Goal: Task Accomplishment & Management: Use online tool/utility

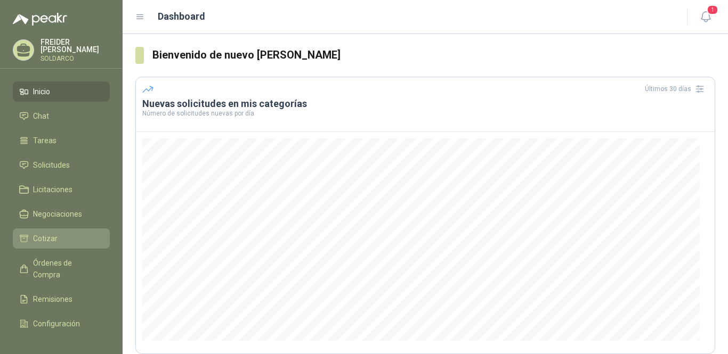
click at [38, 237] on span "Cotizar" at bounding box center [45, 239] width 25 height 12
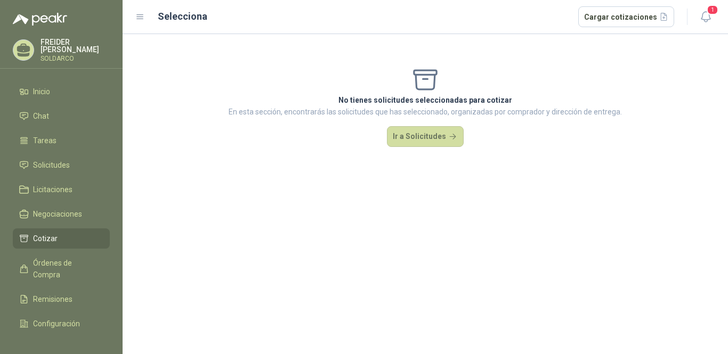
click at [405, 124] on div "No tienes solicitudes seleccionadas para cotizar En esta sección, encontrarás l…" at bounding box center [425, 106] width 605 height 145
click at [401, 137] on button "Ir a Solicitudes" at bounding box center [425, 136] width 77 height 21
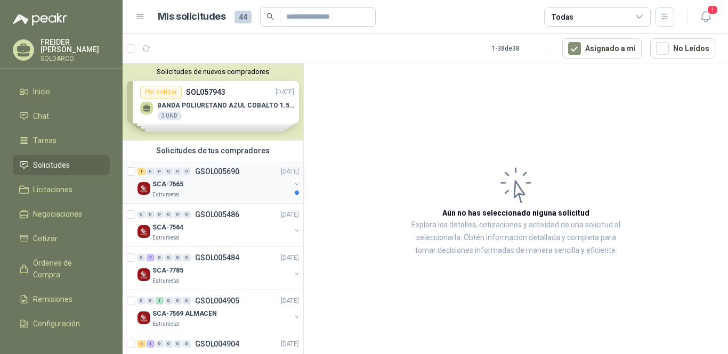
click at [197, 185] on div "SCA-7665" at bounding box center [221, 184] width 138 height 13
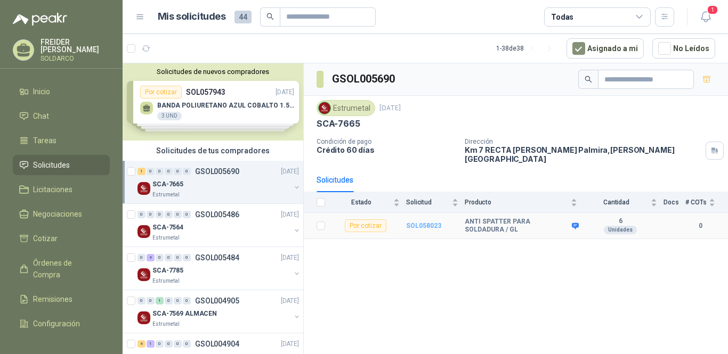
click at [423, 222] on b "SOL058023" at bounding box center [423, 225] width 35 height 7
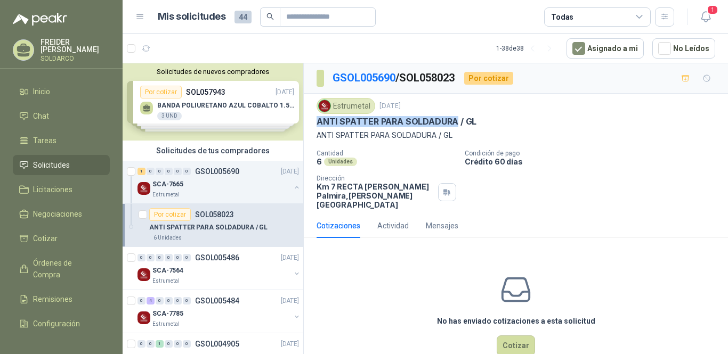
drag, startPoint x: 458, startPoint y: 120, endPoint x: 317, endPoint y: 119, distance: 140.7
click at [317, 119] on p "ANTI SPATTER PARA SOLDADURA / GL" at bounding box center [396, 121] width 160 height 11
copy p "ANTI SPATTER PARA SOLDADURA"
click at [600, 168] on div "Cantidad 6 Unidades Condición de pago Crédito 60 [PERSON_NAME] Dirección Km 7 R…" at bounding box center [515, 180] width 399 height 60
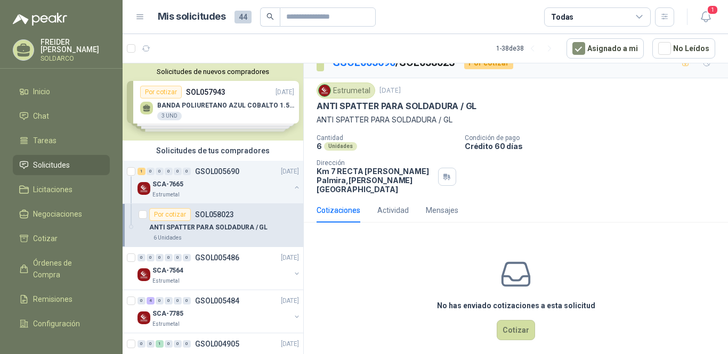
click at [353, 278] on div "No has enviado cotizaciones a esta solicitud Cotizar" at bounding box center [516, 299] width 424 height 136
click at [358, 269] on div "No has enviado cotizaciones a esta solicitud Cotizar" at bounding box center [516, 299] width 424 height 136
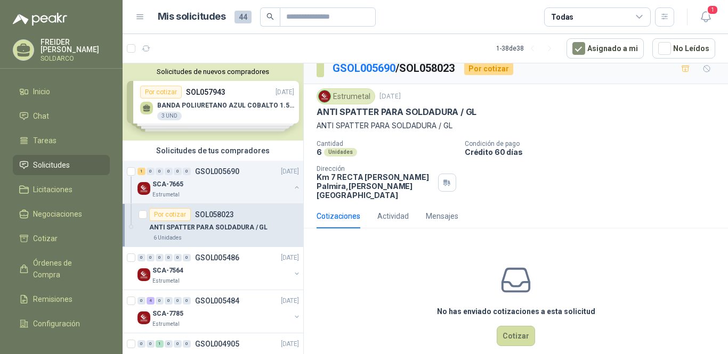
scroll to position [15, 0]
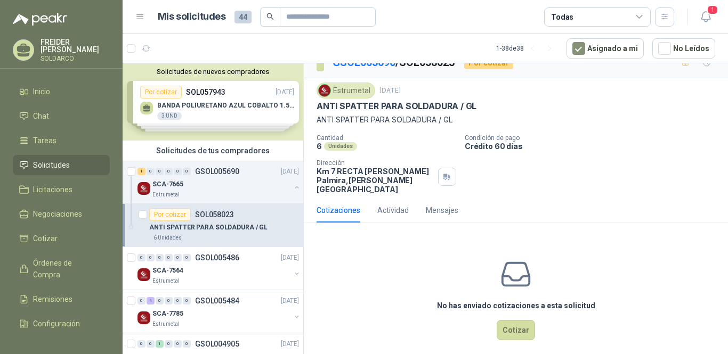
click at [332, 277] on div "No has enviado cotizaciones a esta solicitud Cotizar" at bounding box center [516, 299] width 424 height 136
click at [595, 208] on div "Cotizaciones Actividad Mensajes" at bounding box center [515, 210] width 399 height 25
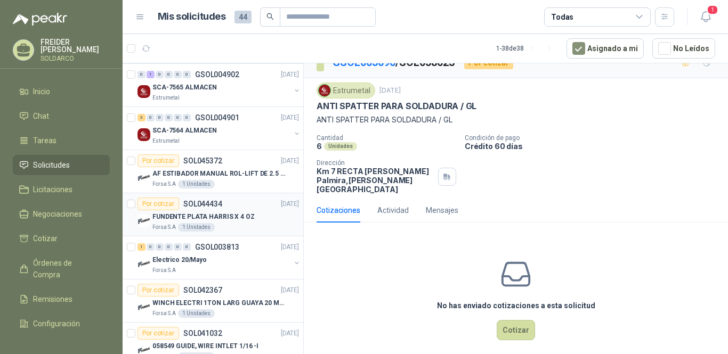
scroll to position [400, 0]
click at [624, 198] on div "Cotizaciones Actividad Mensajes" at bounding box center [515, 210] width 399 height 25
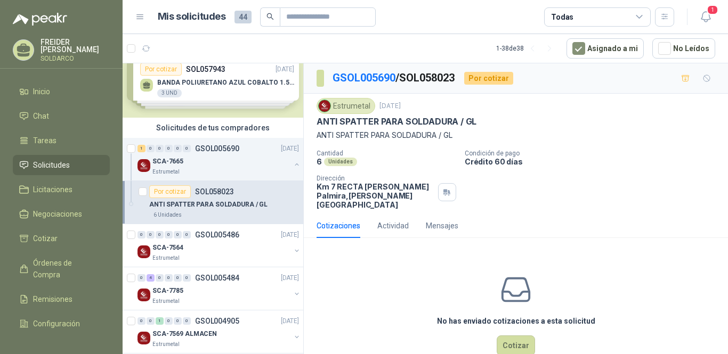
scroll to position [19, 0]
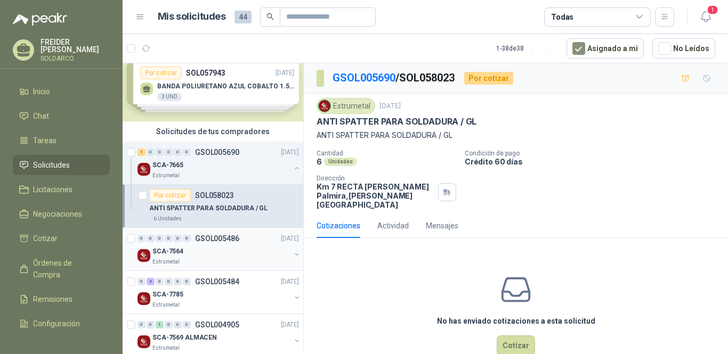
click at [218, 248] on div "SCA-7564" at bounding box center [221, 251] width 138 height 13
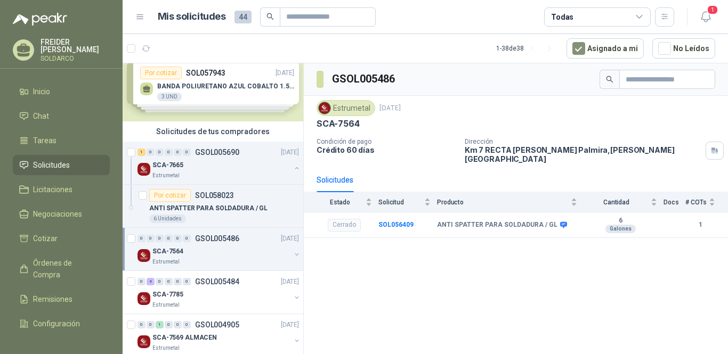
scroll to position [72, 0]
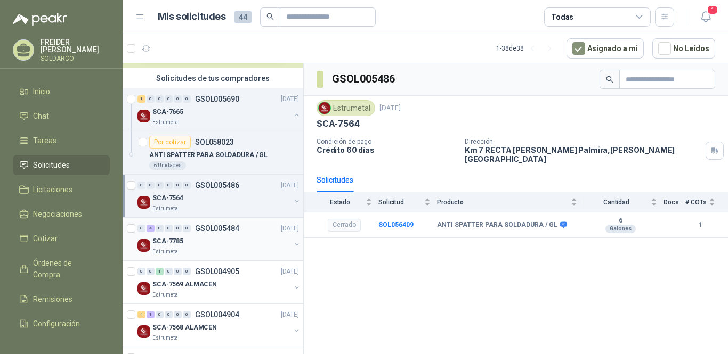
click at [229, 239] on div "SCA-7785" at bounding box center [221, 241] width 138 height 13
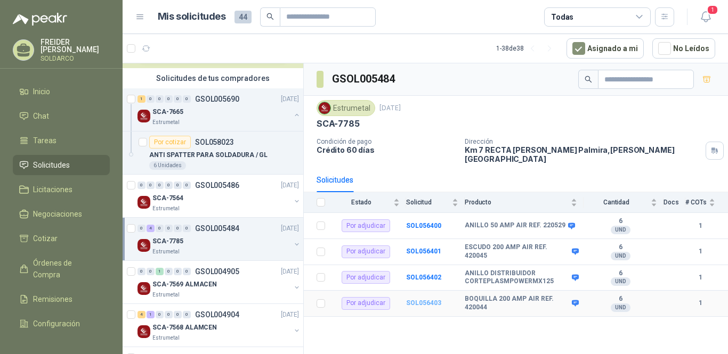
click at [415, 299] on b "SOL056403" at bounding box center [423, 302] width 35 height 7
